Goal: Information Seeking & Learning: Learn about a topic

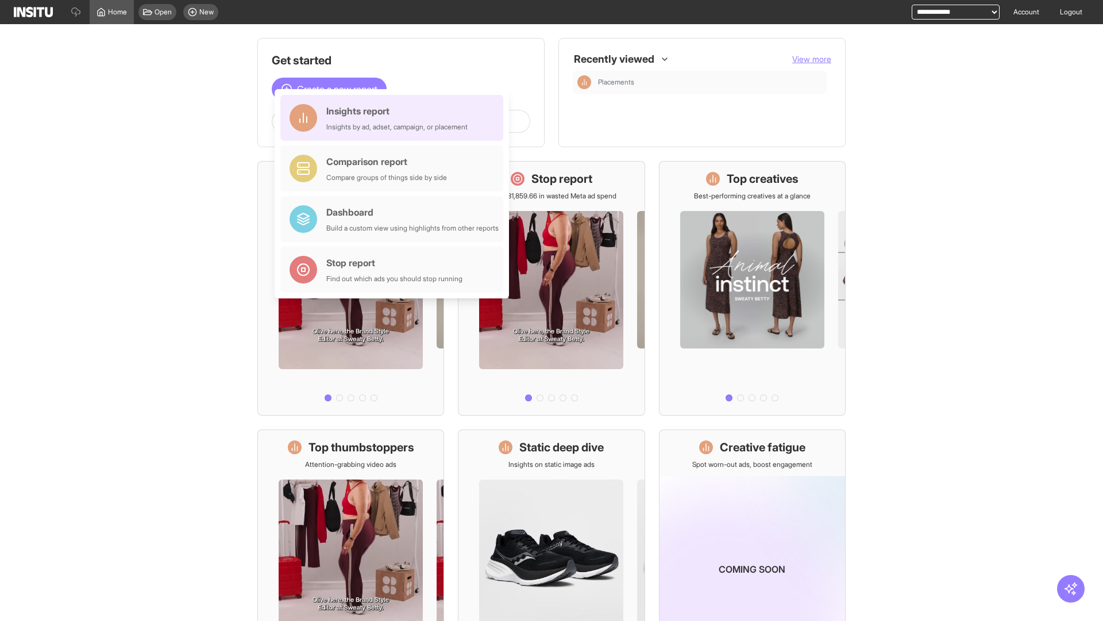
click at [395, 118] on div "Insights report Insights by ad, adset, campaign, or placement" at bounding box center [396, 118] width 141 height 28
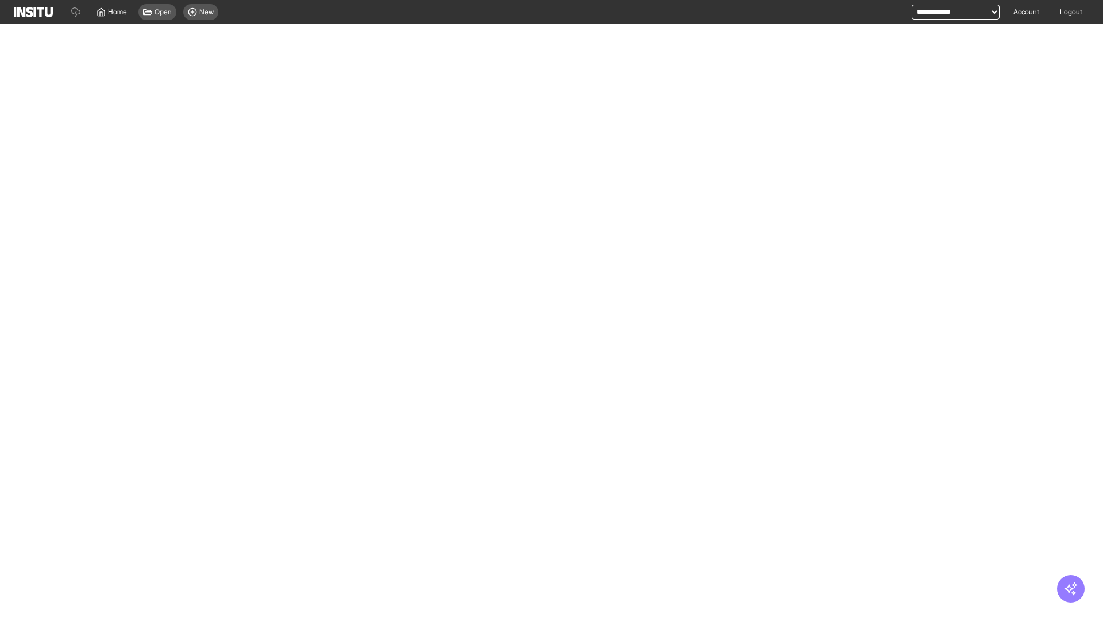
select select "**"
